Goal: Information Seeking & Learning: Learn about a topic

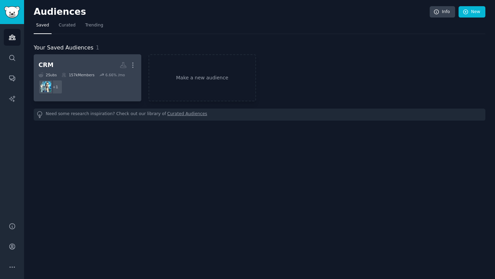
click at [80, 87] on dd "r/CRM + 1" at bounding box center [88, 86] width 98 height 19
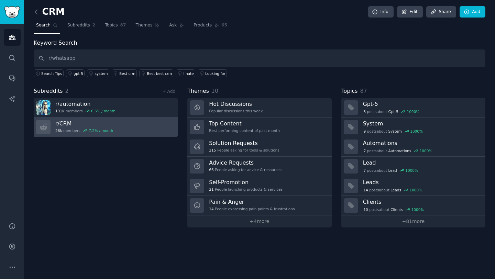
type input "r/whatsapp"
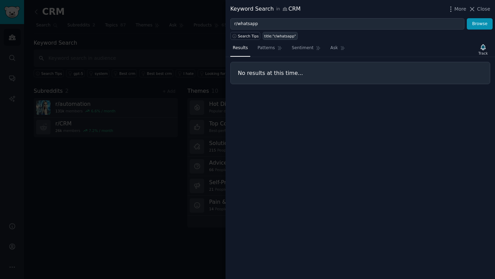
click at [277, 37] on div "title:"r/whatsapp"" at bounding box center [281, 36] width 32 height 5
type input "title:"r/whatsapp""
click at [473, 7] on icon at bounding box center [472, 9] width 7 height 7
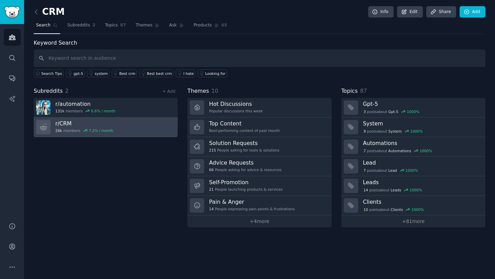
click at [128, 130] on link "r/ CRM 26k members 7.2 % / month" at bounding box center [106, 128] width 144 height 20
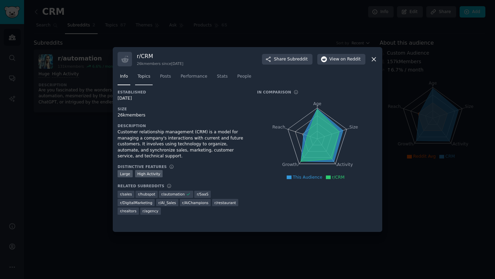
click at [148, 76] on span "Topics" at bounding box center [144, 77] width 13 height 6
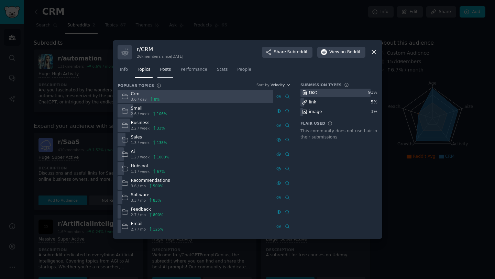
click at [163, 71] on span "Posts" at bounding box center [165, 70] width 11 height 6
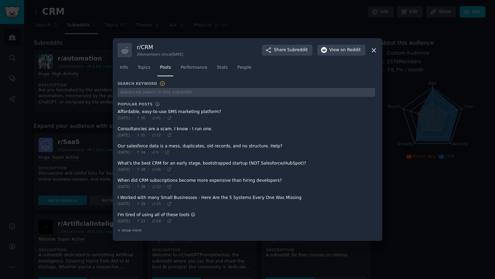
click at [152, 215] on span at bounding box center [247, 218] width 258 height 17
click at [150, 215] on span at bounding box center [247, 218] width 258 height 17
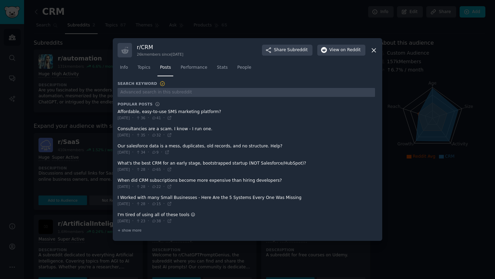
click at [150, 215] on span at bounding box center [247, 218] width 258 height 17
click at [132, 231] on span "+ show more" at bounding box center [130, 230] width 24 height 5
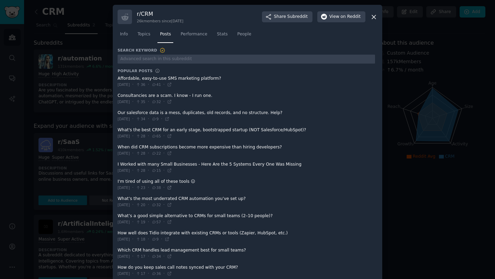
click at [172, 186] on icon at bounding box center [169, 187] width 5 height 5
click at [143, 36] on span "Topics" at bounding box center [144, 34] width 13 height 6
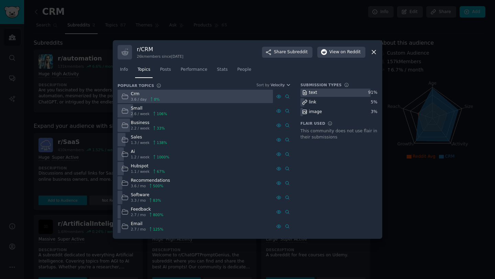
click at [172, 112] on div "Small 2.6 / week 106 %" at bounding box center [195, 110] width 155 height 13
click at [137, 110] on div "Small" at bounding box center [149, 109] width 36 height 6
click at [171, 113] on div "Small 2.6 / week 106 %" at bounding box center [195, 110] width 155 height 13
click at [374, 51] on icon at bounding box center [374, 52] width 7 height 7
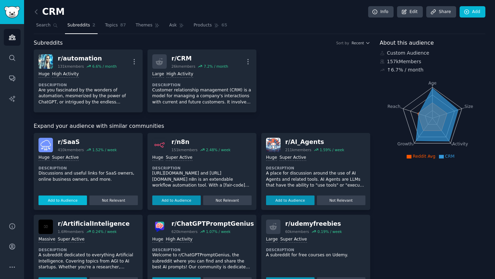
click at [69, 201] on button "Add to Audience" at bounding box center [63, 201] width 49 height 10
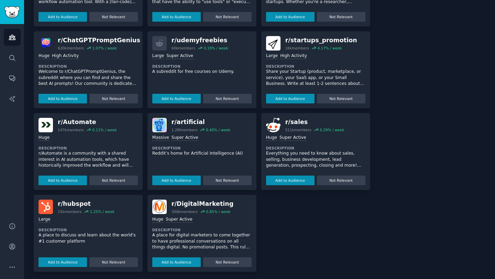
scroll to position [186, 0]
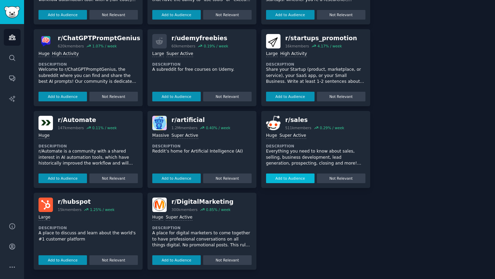
click at [295, 180] on button "Add to Audience" at bounding box center [290, 179] width 49 height 10
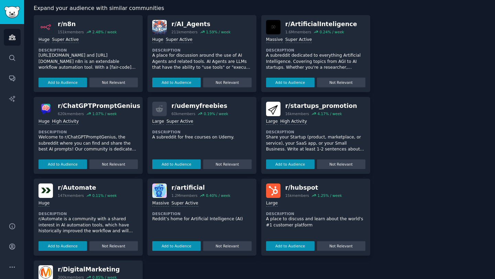
scroll to position [254, 0]
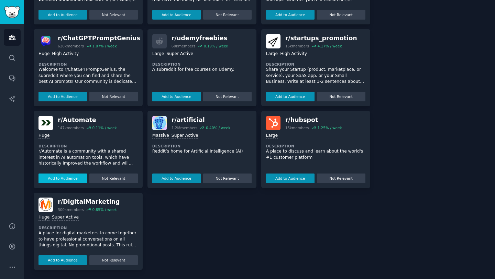
click at [63, 179] on button "Add to Audience" at bounding box center [63, 179] width 49 height 10
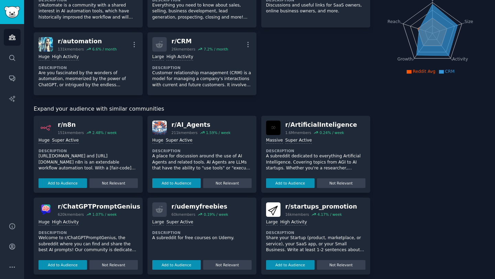
scroll to position [0, 0]
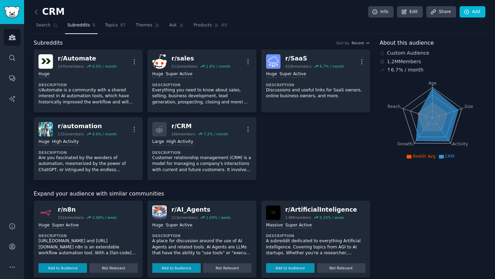
click at [313, 136] on div "r/ Automate 147k members 0.5 % / month More Huge Description r/Automate is a co…" at bounding box center [202, 115] width 337 height 131
click at [14, 7] on img "Sidebar" at bounding box center [12, 12] width 16 height 12
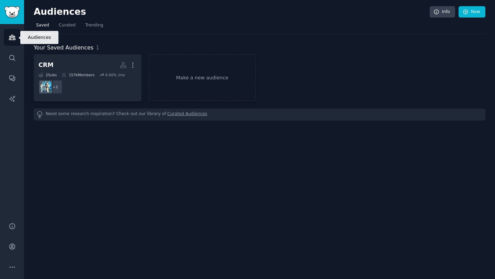
click at [12, 37] on icon "Sidebar" at bounding box center [12, 37] width 6 height 5
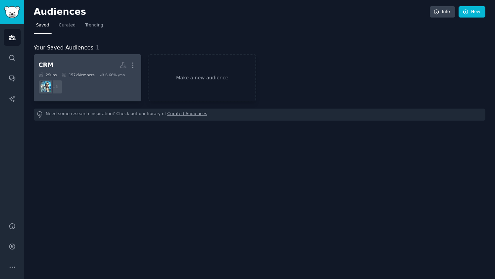
click at [105, 93] on dd "+ 1" at bounding box center [88, 86] width 98 height 19
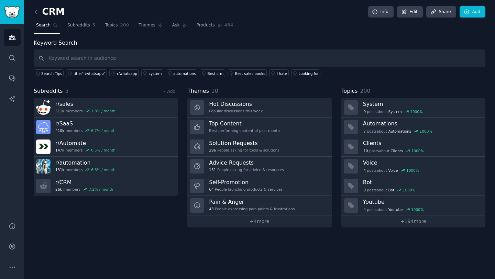
click at [249, 244] on div "CRM Info Edit Share Add Search Subreddits 5 Topics 200 Themes Ask Products 484 …" at bounding box center [259, 139] width 471 height 279
